Goal: Information Seeking & Learning: Learn about a topic

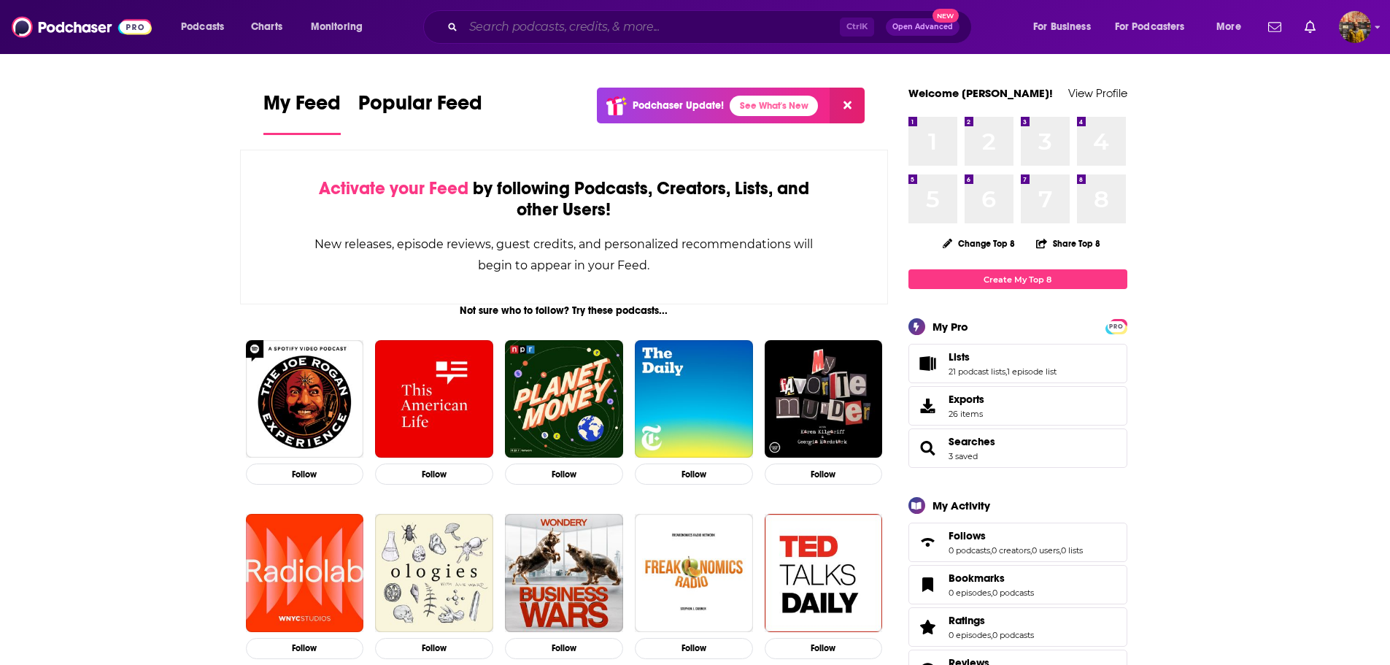
click at [527, 31] on input "Search podcasts, credits, & more..." at bounding box center [651, 26] width 377 height 23
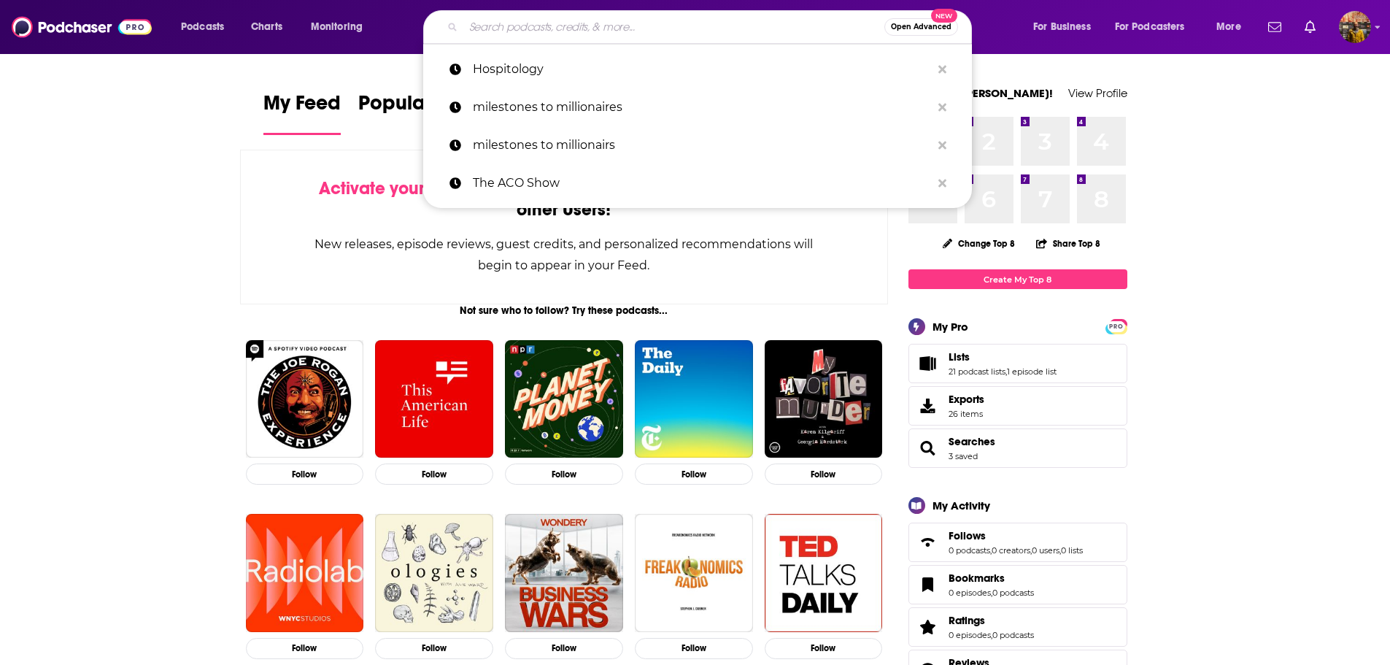
type input "s"
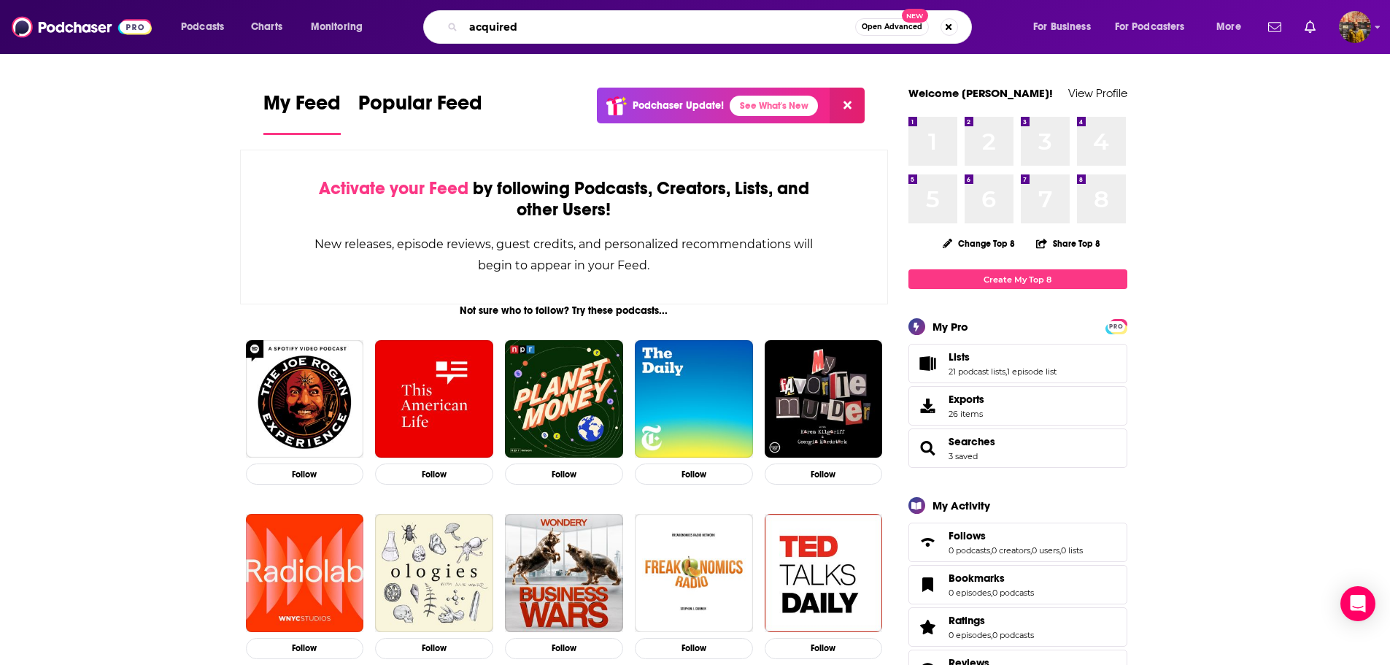
type input "acquired"
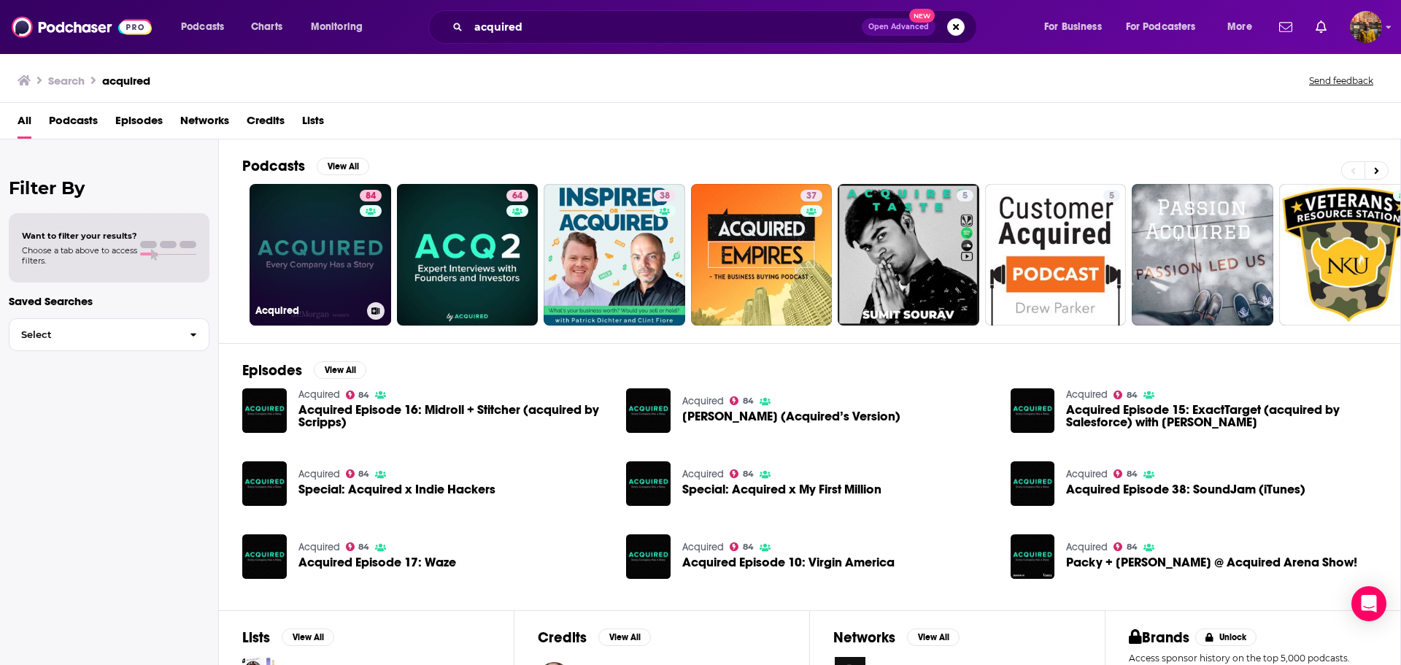
click at [298, 252] on link "84 Acquired" at bounding box center [321, 255] width 142 height 142
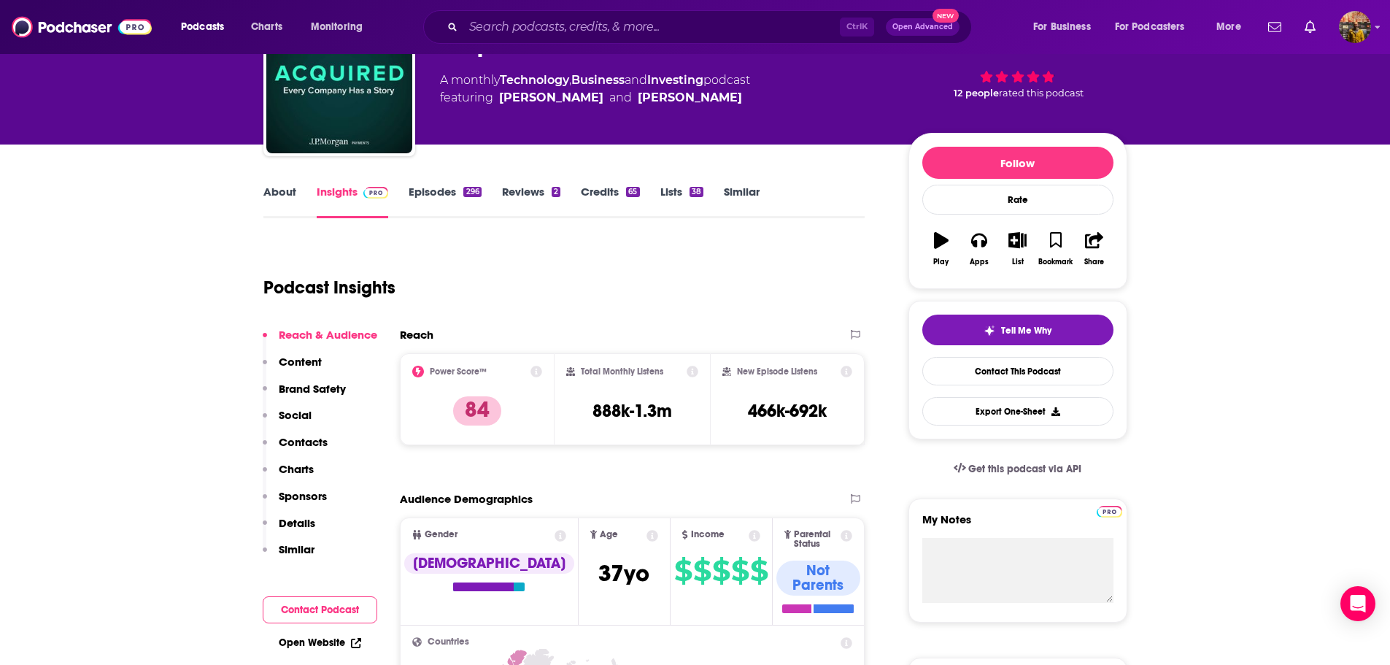
scroll to position [94, 0]
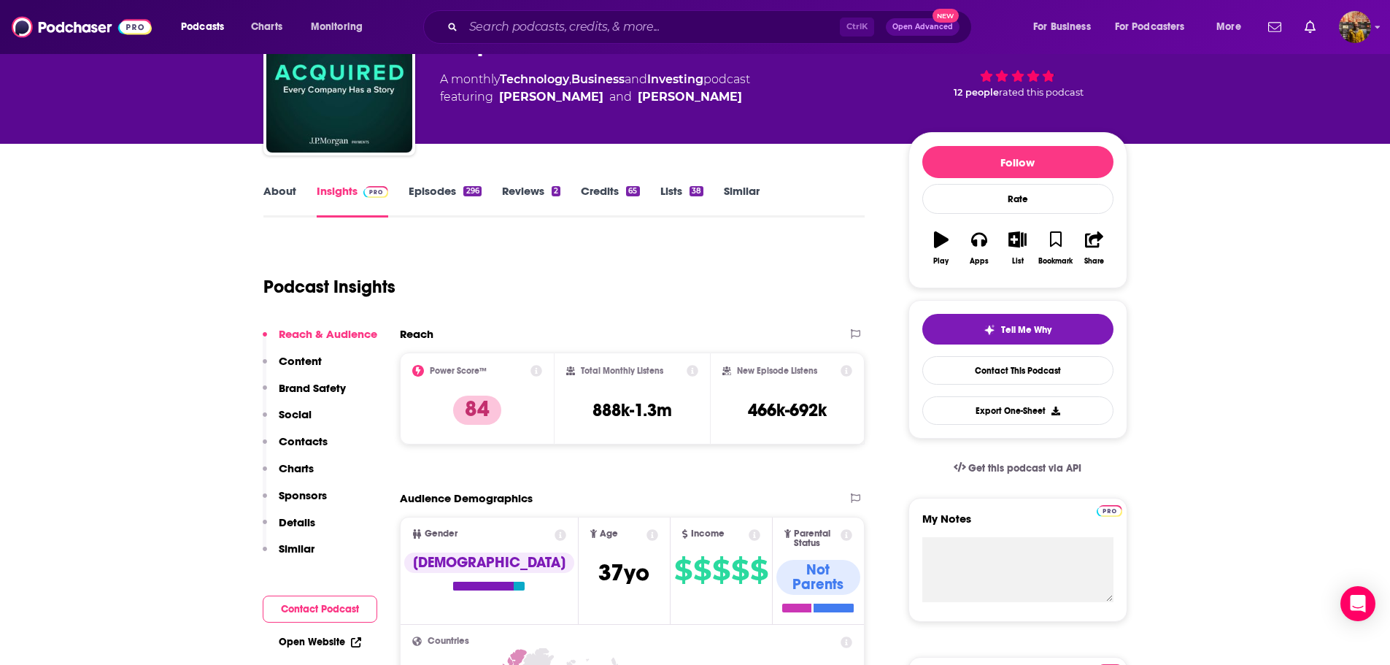
click at [437, 451] on div "Reach Power Score™ 84 Total Monthly Listens 888k-1.3m New Episode Listens 466k-…" at bounding box center [633, 391] width 466 height 129
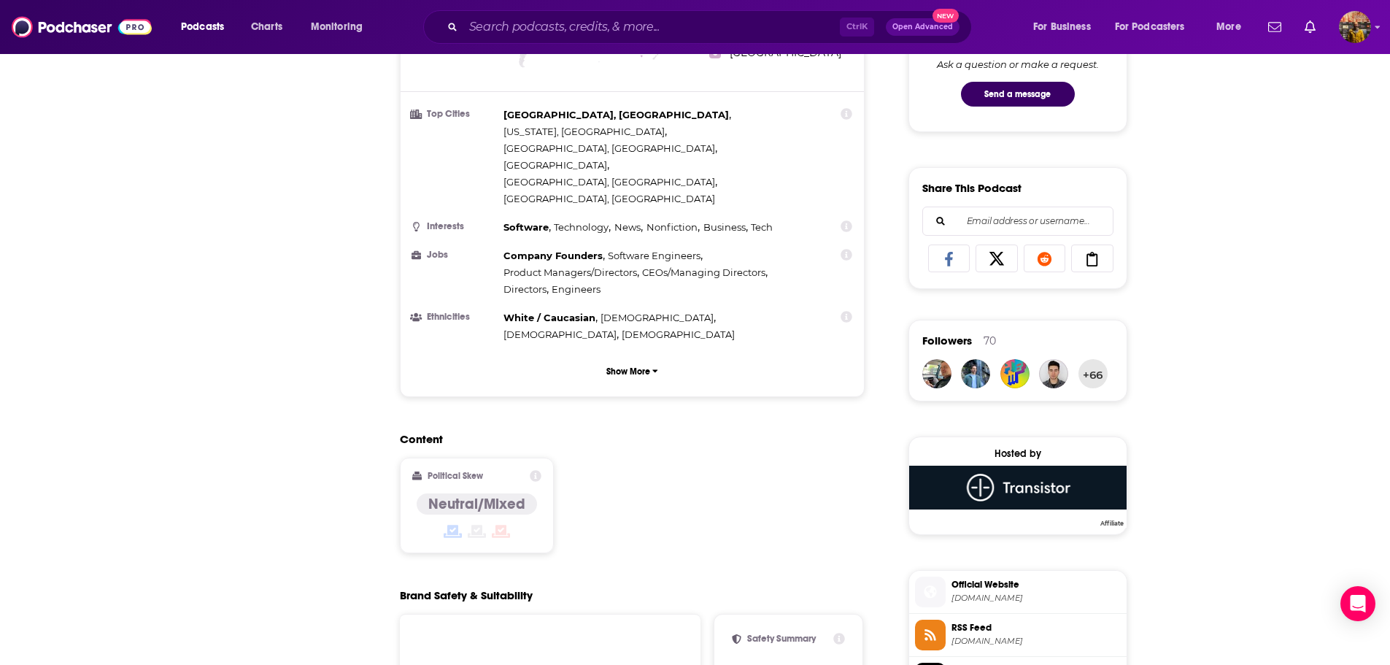
scroll to position [0, 0]
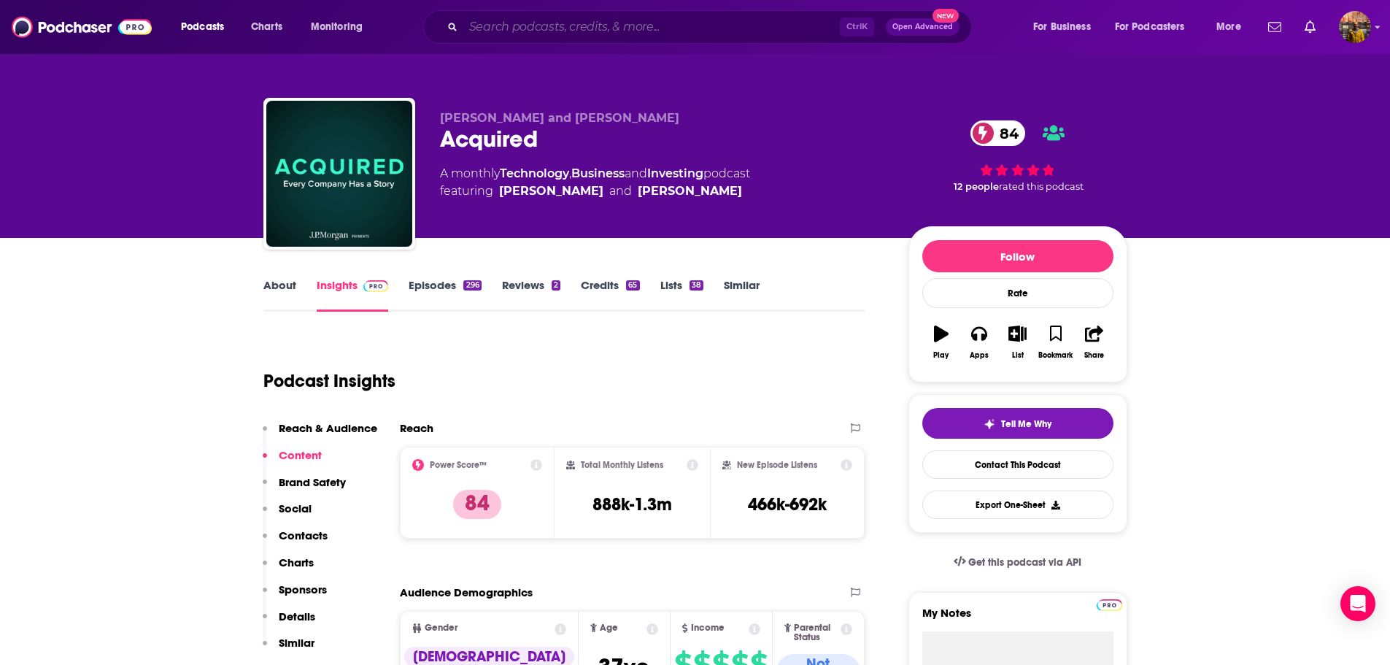
click at [660, 30] on input "Search podcasts, credits, & more..." at bounding box center [651, 26] width 377 height 23
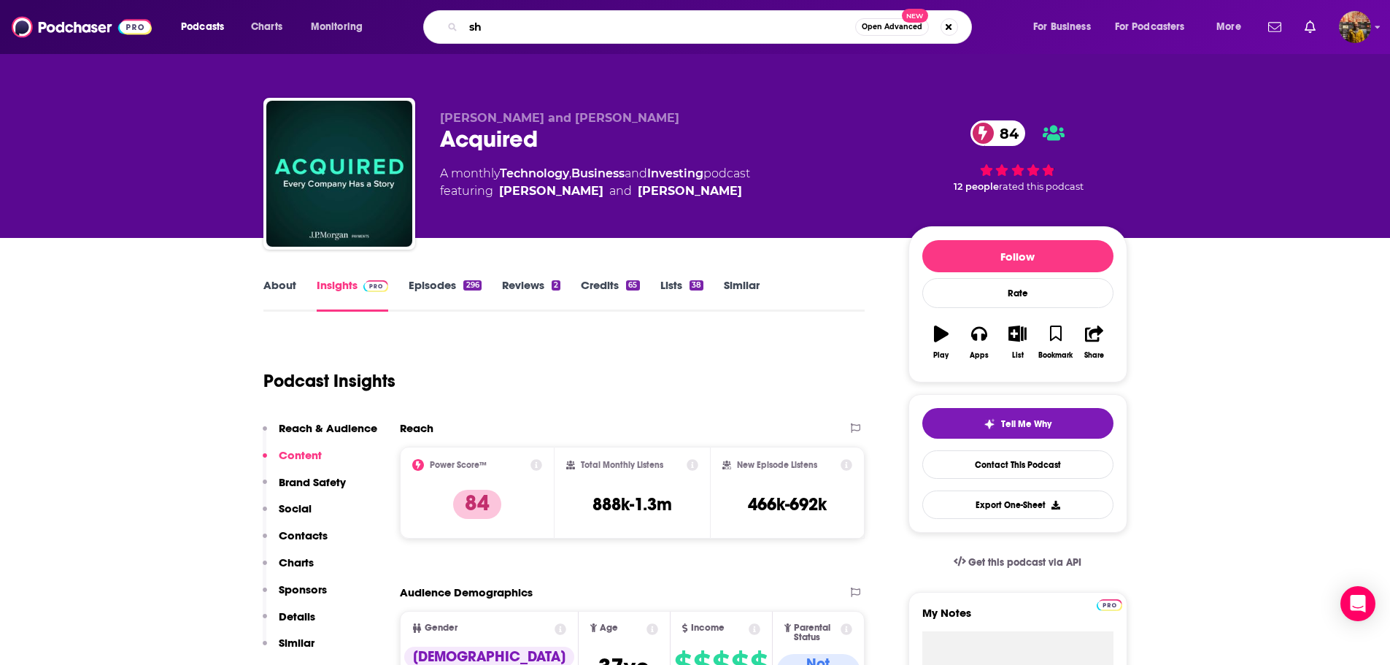
type input "s"
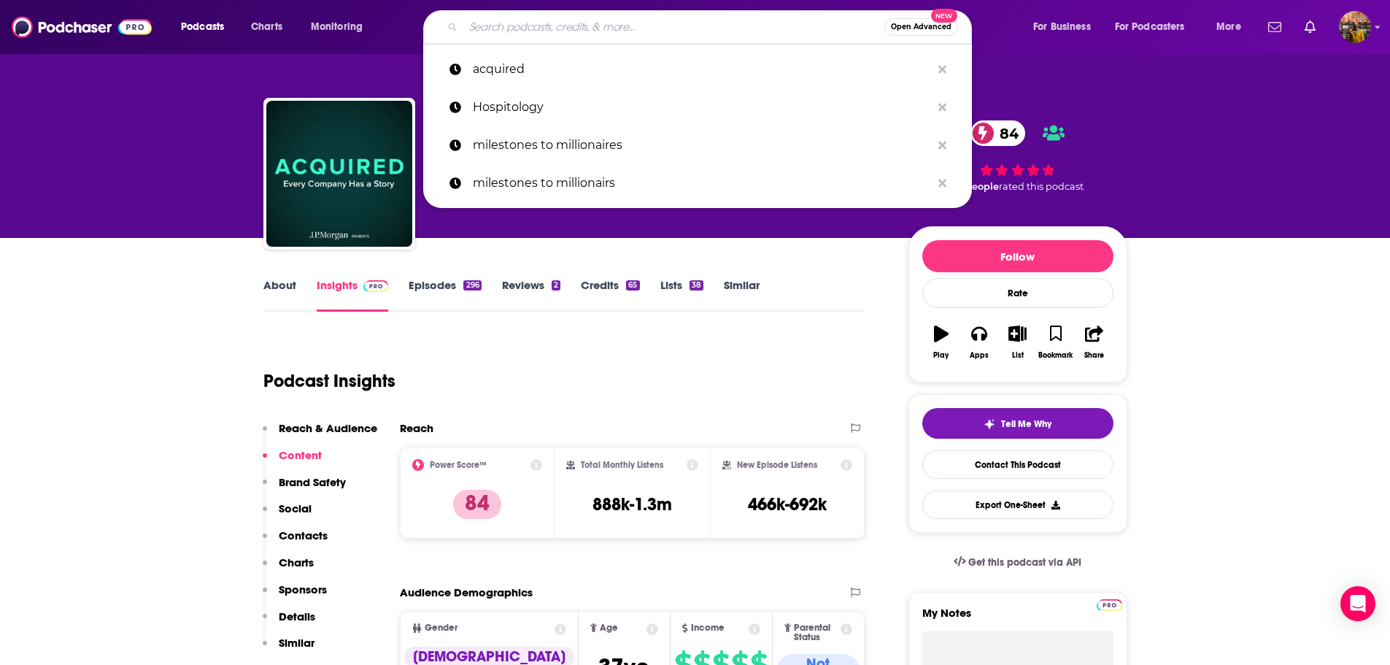
paste input "The ACO Show"
type input "The ACO Show"
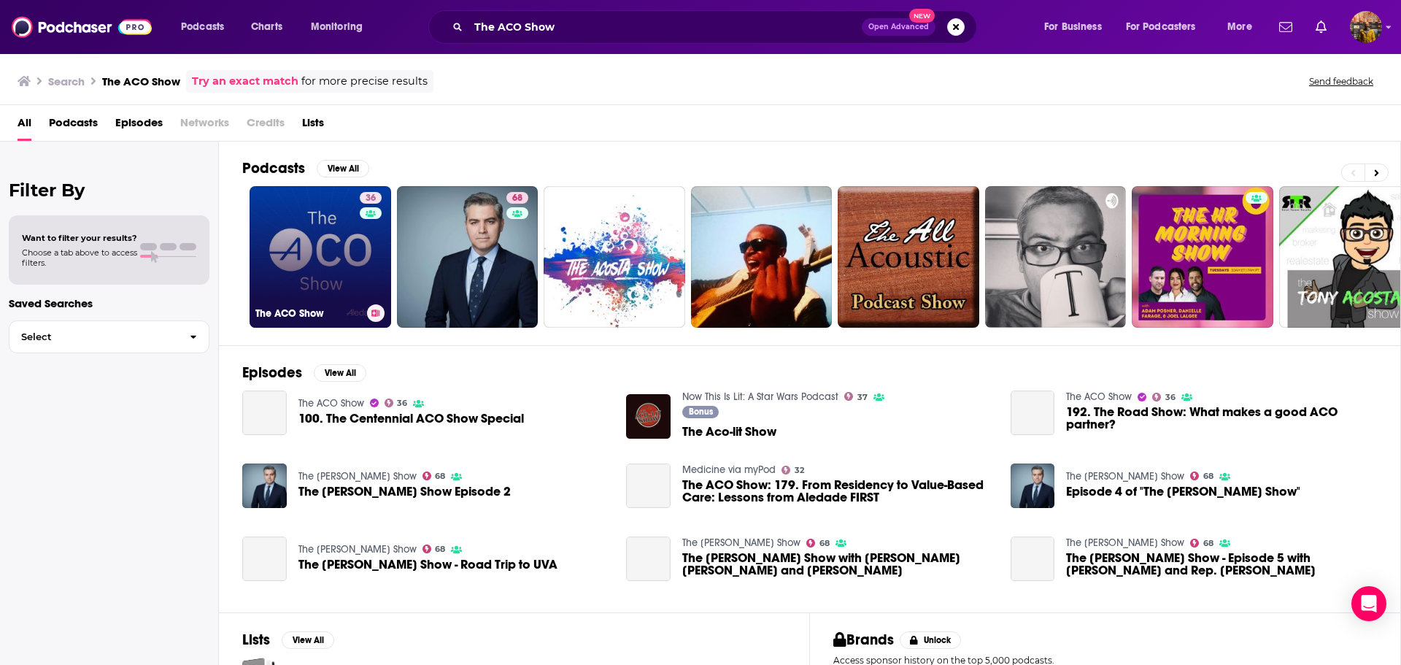
click at [318, 258] on link "36 The ACO Show" at bounding box center [321, 257] width 142 height 142
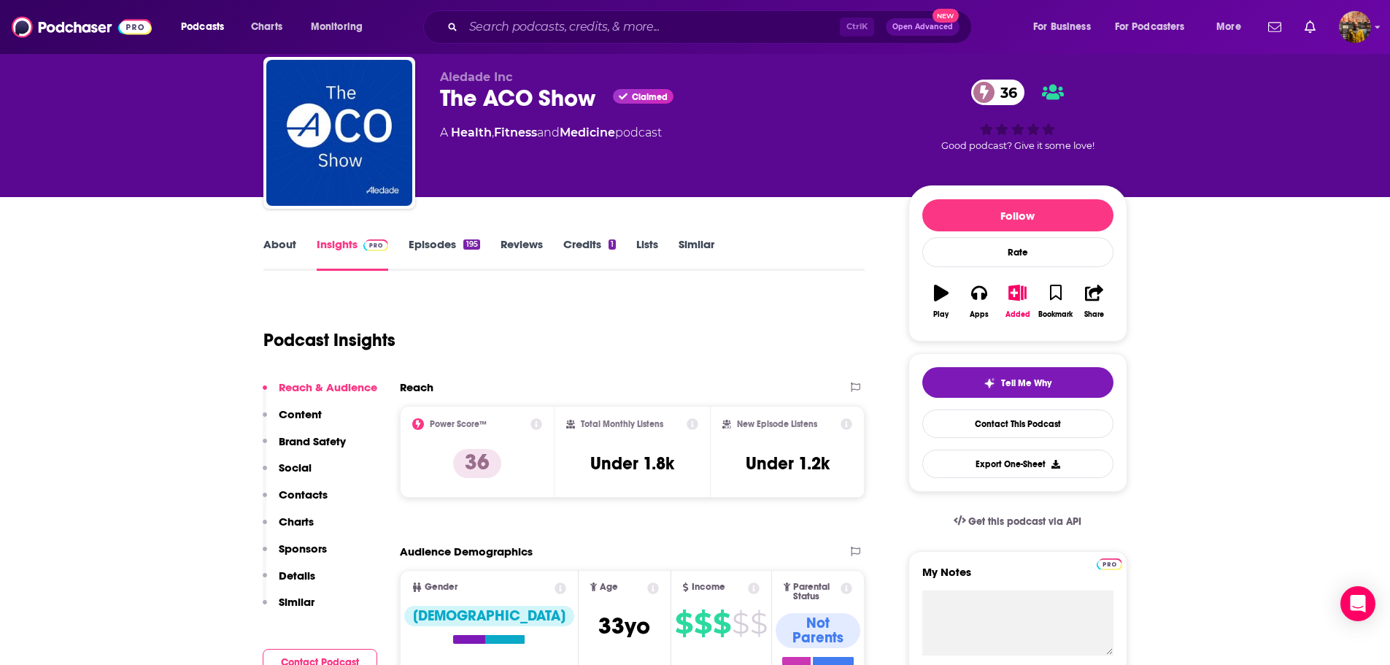
scroll to position [131, 0]
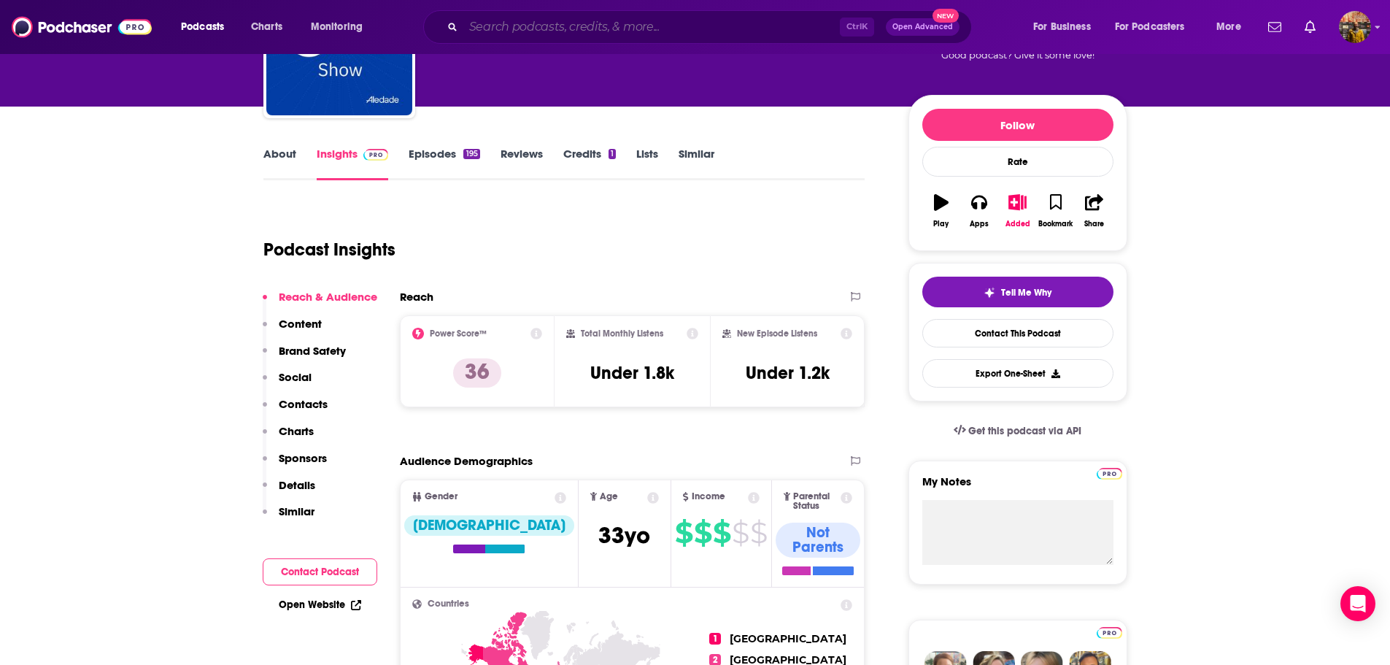
click at [540, 20] on input "Search podcasts, credits, & more..." at bounding box center [651, 26] width 377 height 23
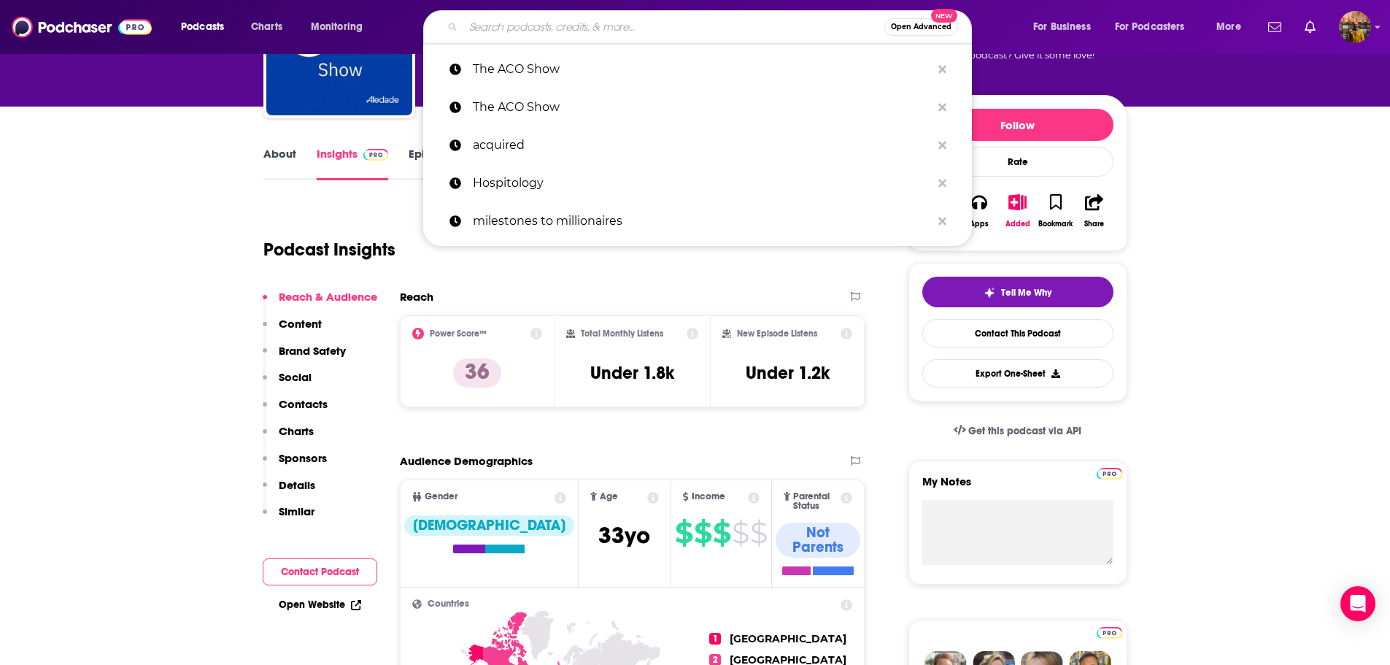
type input "c"
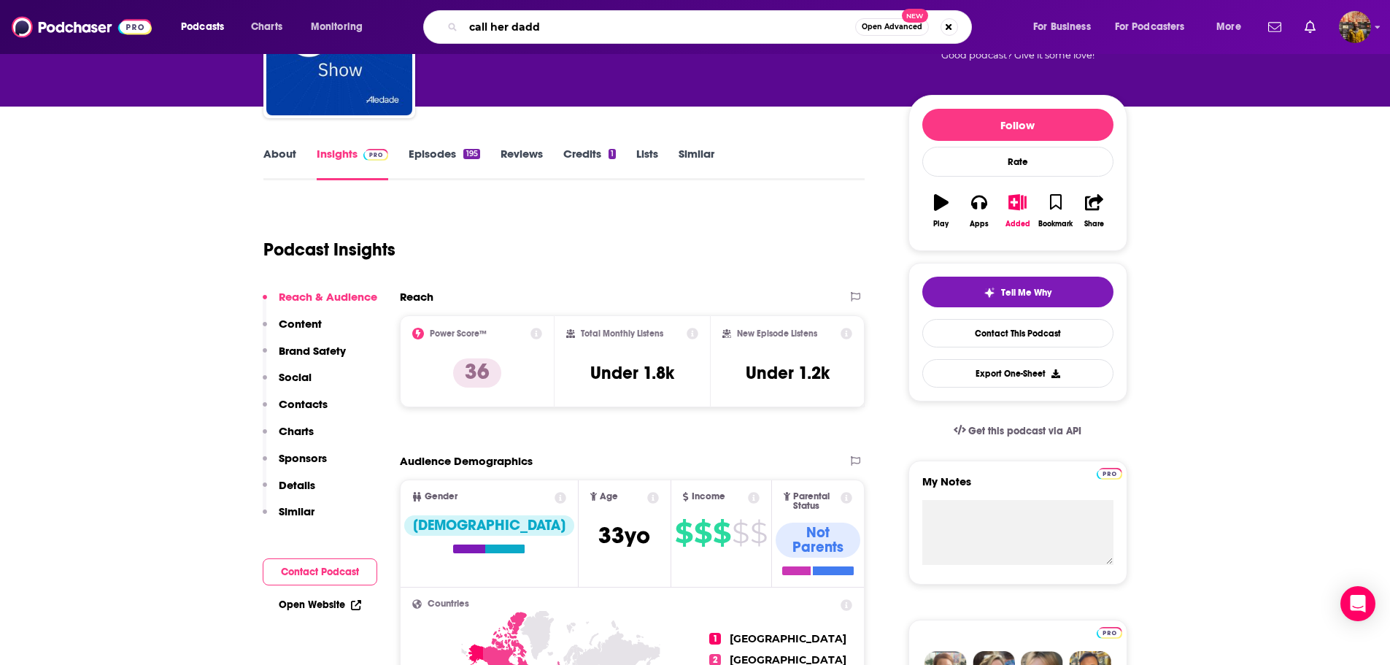
type input "call her daddy"
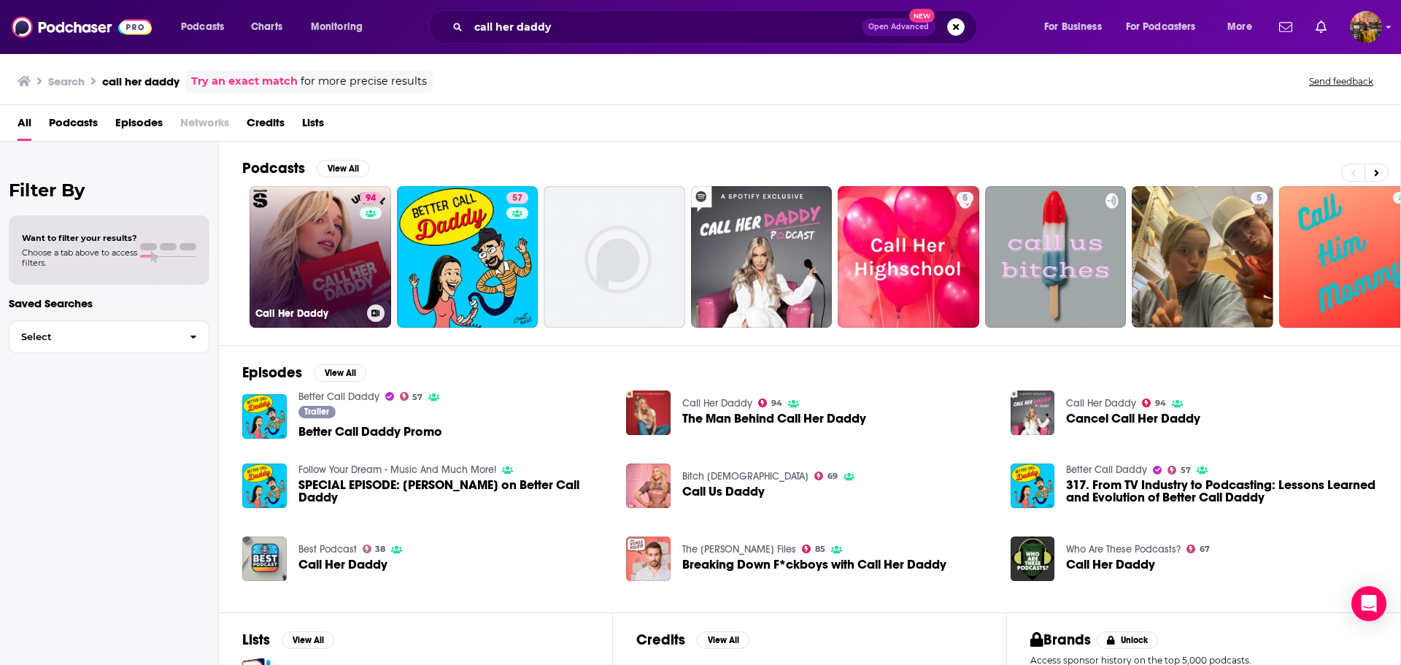
click at [309, 231] on link "94 Call Her Daddy" at bounding box center [321, 257] width 142 height 142
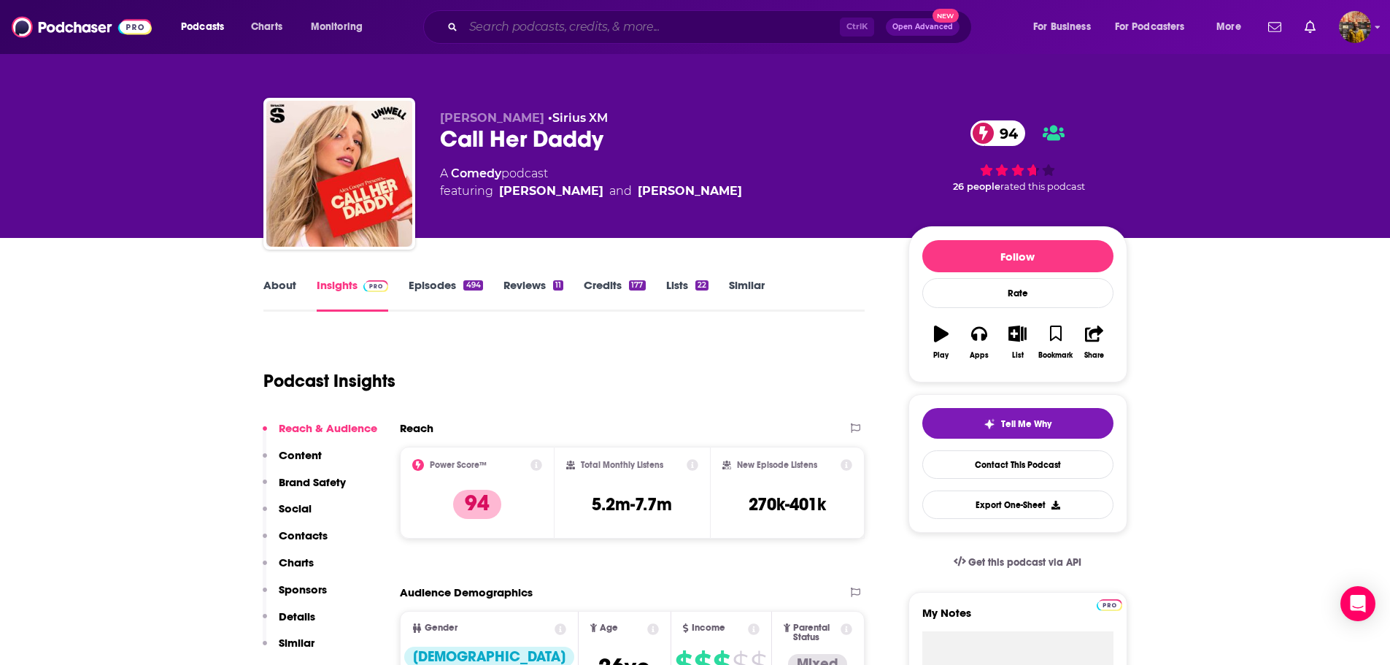
click at [592, 21] on input "Search podcasts, credits, & more..." at bounding box center [651, 26] width 377 height 23
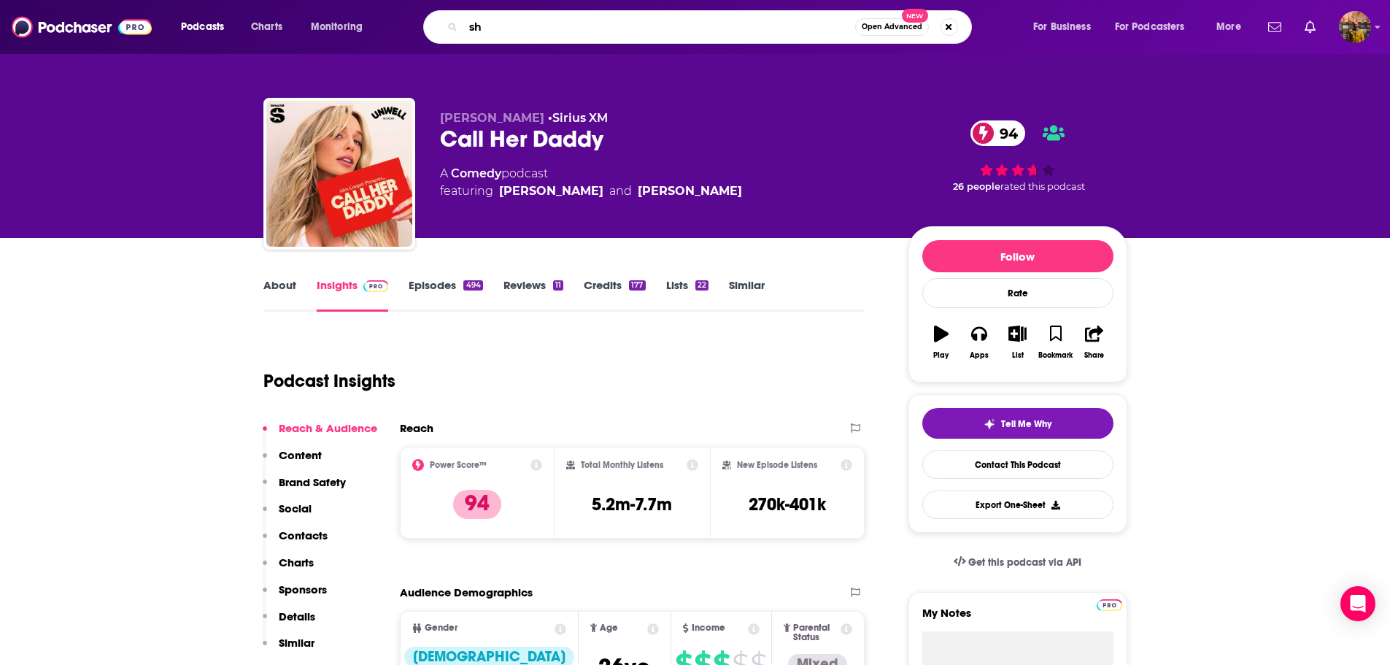
type input "s"
paste input "The ACO Show"
type input "The ACO Show"
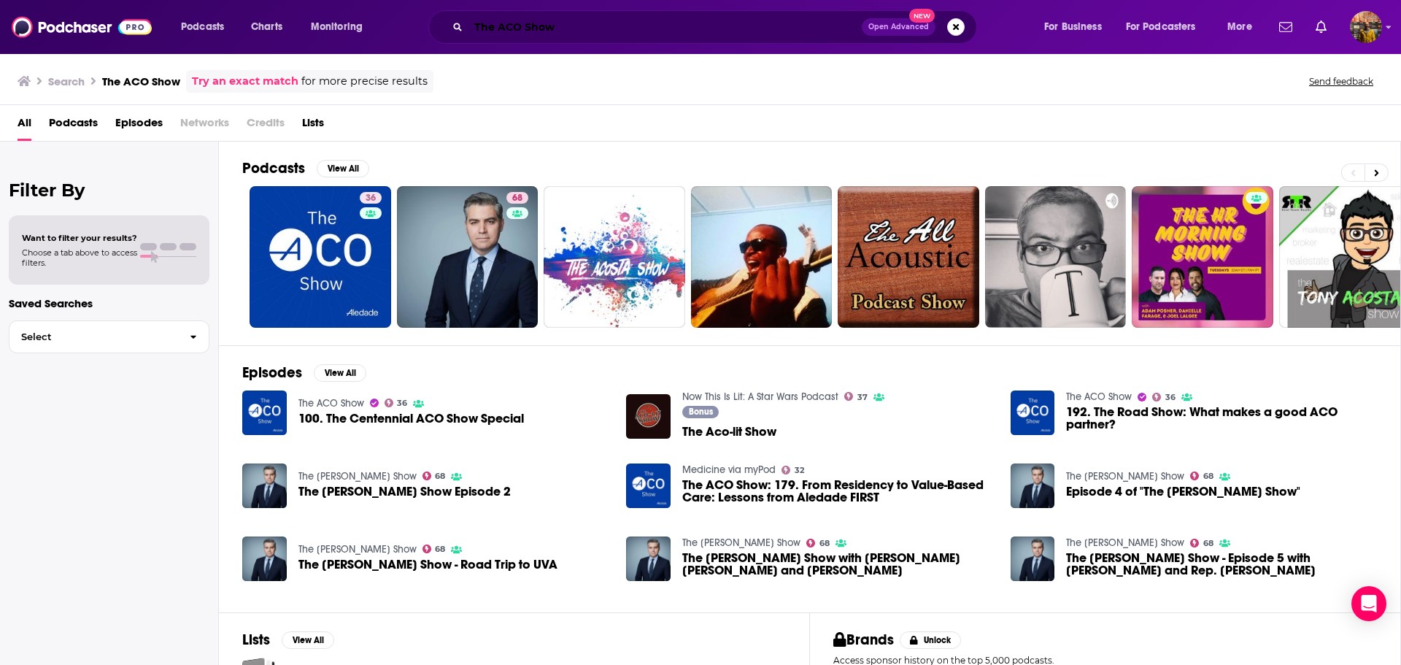
click at [599, 23] on input "The ACO Show" at bounding box center [665, 26] width 393 height 23
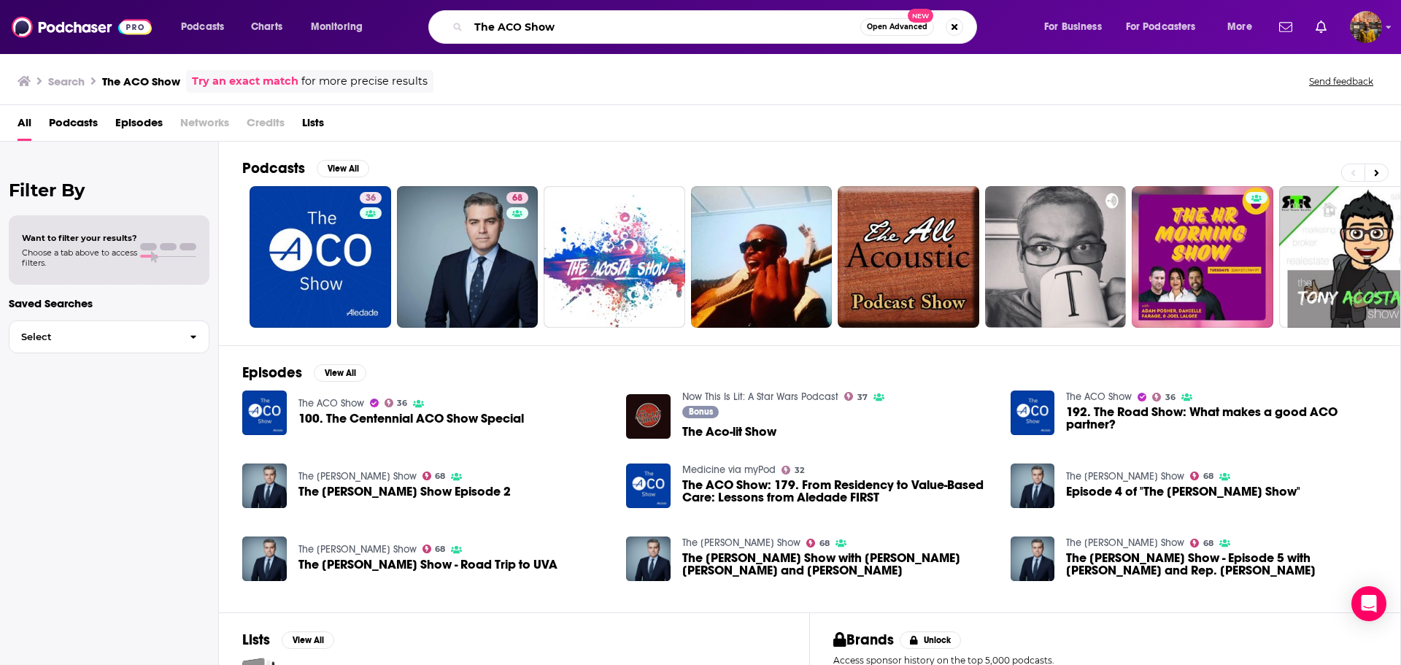
click at [599, 24] on input "The ACO Show" at bounding box center [665, 26] width 392 height 23
type input "white coat investor"
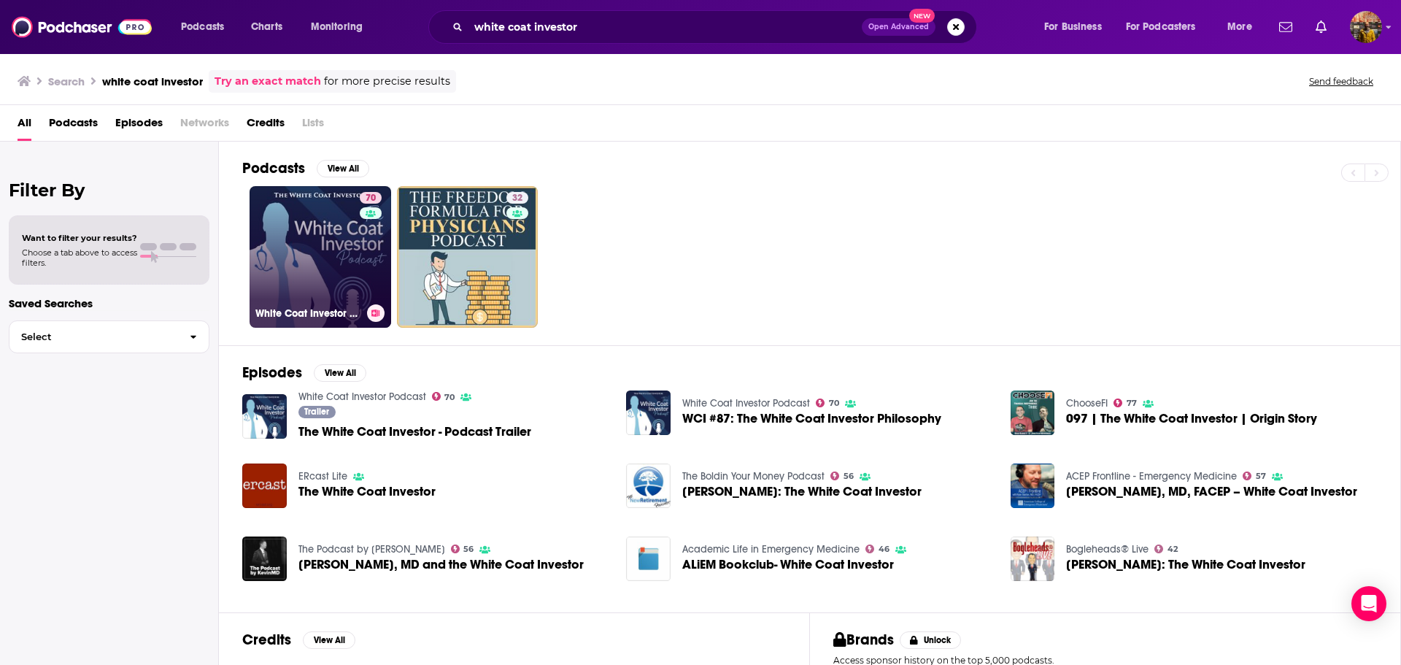
click at [331, 247] on link "70 White Coat Investor Podcast" at bounding box center [321, 257] width 142 height 142
